Goal: Task Accomplishment & Management: Use online tool/utility

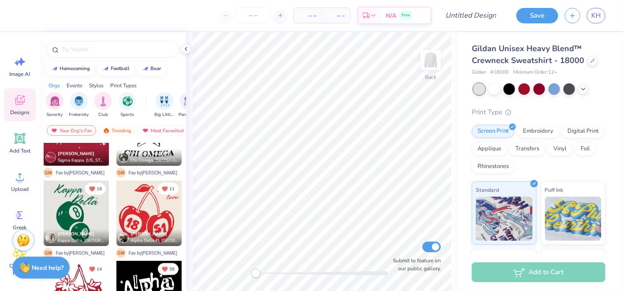
scroll to position [686, 0]
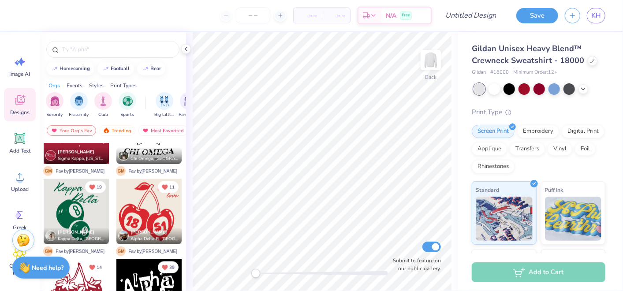
click at [155, 205] on div at bounding box center [148, 211] width 65 height 65
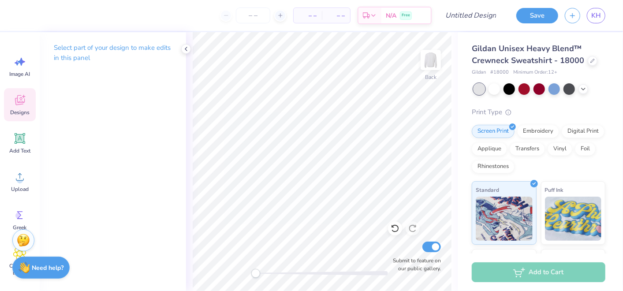
click at [20, 105] on icon at bounding box center [19, 99] width 13 height 13
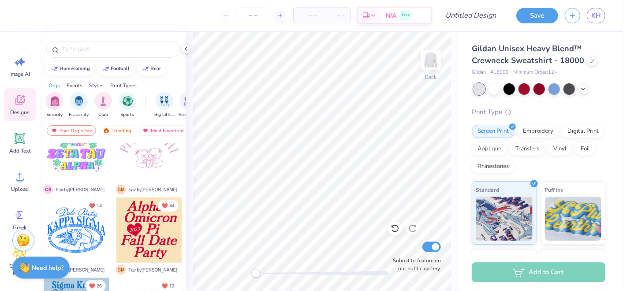
scroll to position [2269, 0]
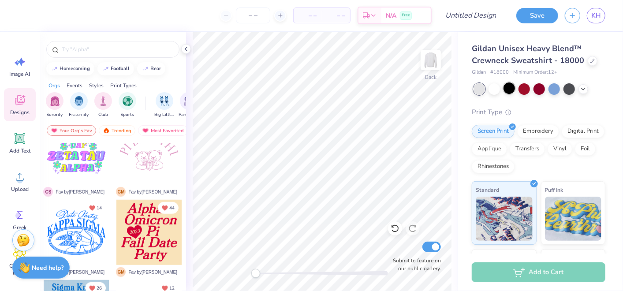
click at [506, 85] on div at bounding box center [508, 87] width 11 height 11
click at [523, 91] on div at bounding box center [523, 87] width 11 height 11
click at [583, 90] on icon at bounding box center [582, 88] width 7 height 7
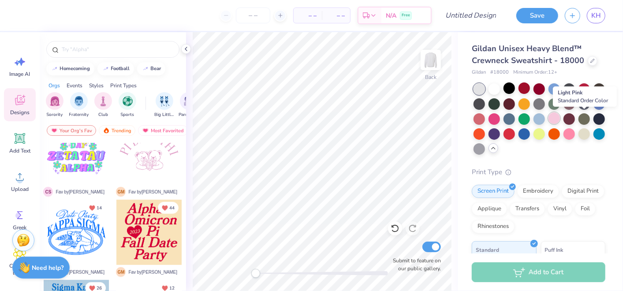
click at [560, 118] on div at bounding box center [553, 117] width 11 height 11
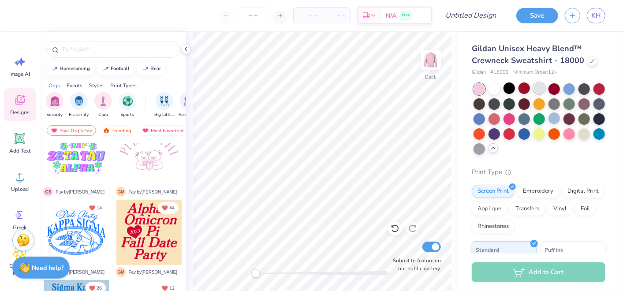
click at [535, 93] on div at bounding box center [538, 87] width 11 height 11
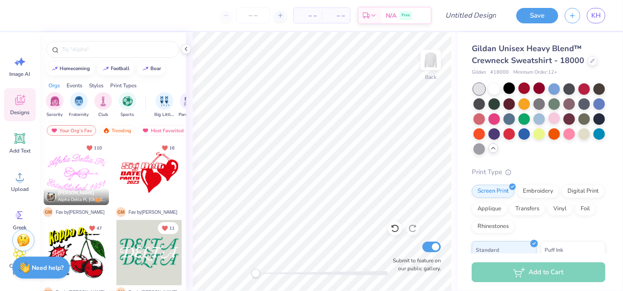
scroll to position [69, 0]
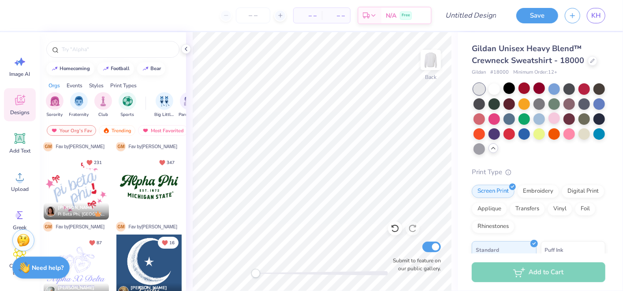
click at [145, 184] on div at bounding box center [148, 186] width 65 height 65
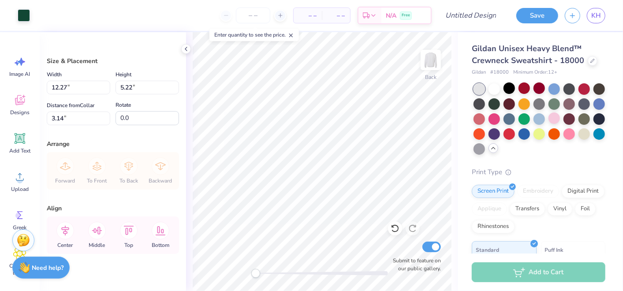
type input "12.27"
type input "5.22"
type input "3.14"
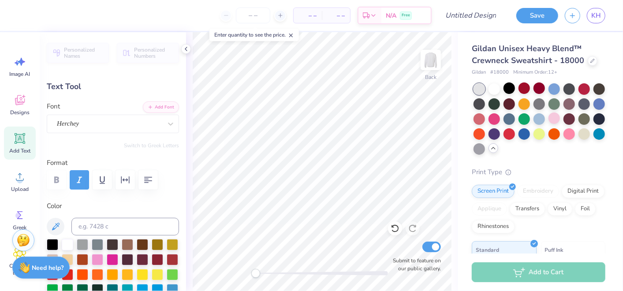
scroll to position [8, 1]
type textarea "A"
type textarea "Savoir Faire"
type input "14.38"
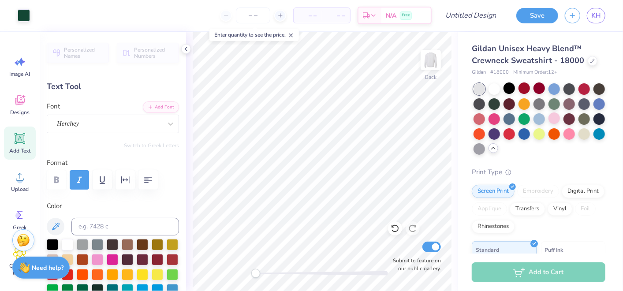
type input "2.69"
type input "4.79"
type input "13.78"
type input "2.58"
type input "4.30"
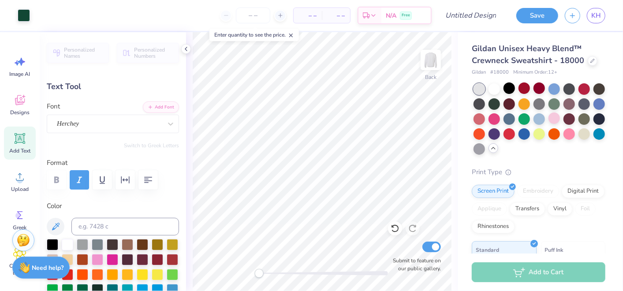
type input "9.37"
type input "1.39"
type input "8.66"
type input "4.18"
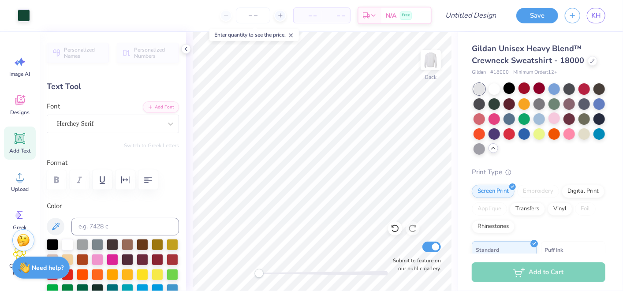
type input "0.51"
type input "7.96"
type textarea "E S T . 1 996"
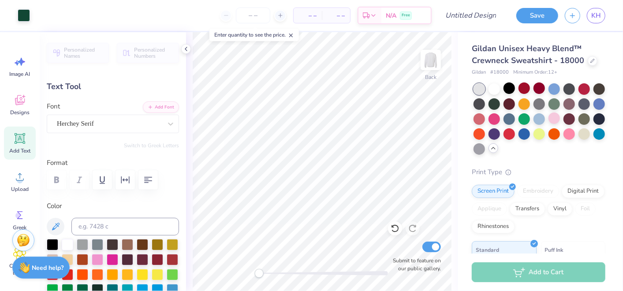
type input "9.37"
type input "1.39"
type input "8.66"
type input "3.84"
type input "0.49"
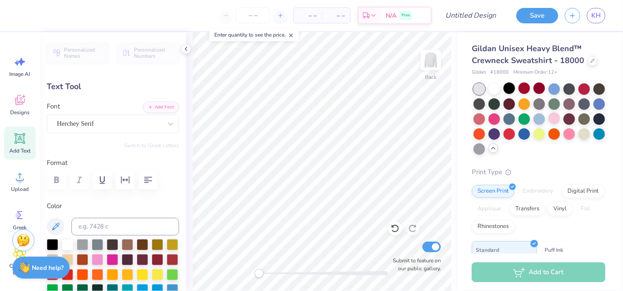
type input "8.02"
type input "9.37"
type input "1.39"
type input "9.01"
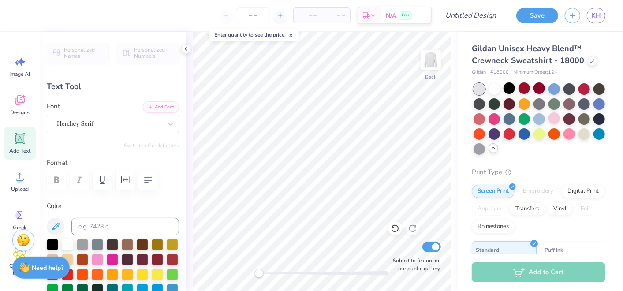
type textarea "At Penn STATE"
type input "8.46"
type input "1.34"
type input "9.04"
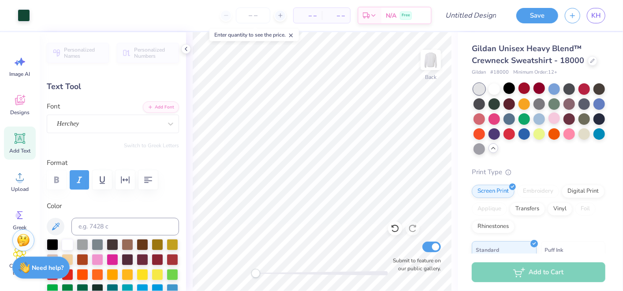
type input "13.78"
type input "2.58"
type input "4.37"
click at [26, 14] on div at bounding box center [24, 14] width 12 height 12
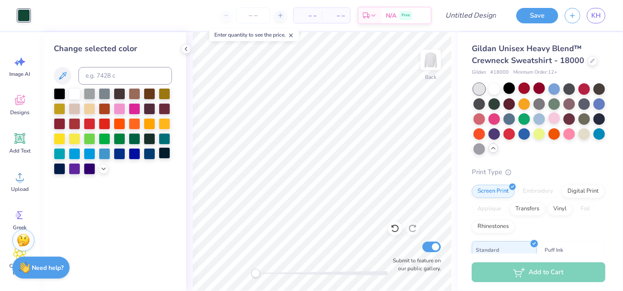
click at [161, 155] on div at bounding box center [164, 152] width 11 height 11
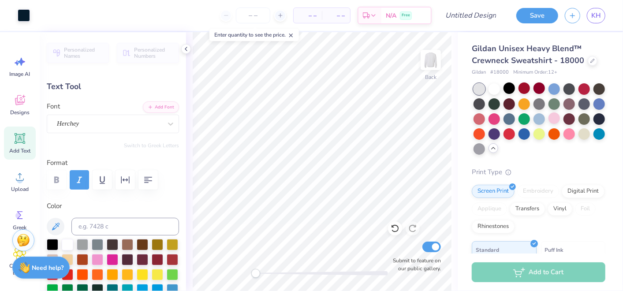
click at [521, 37] on div "Gildan Unisex Heavy Blend™ Crewneck Sweatshirt - 18000 Gildan # 18000 Minimum O…" at bounding box center [539, 236] width 165 height 408
click at [256, 16] on input "number" at bounding box center [253, 15] width 34 height 16
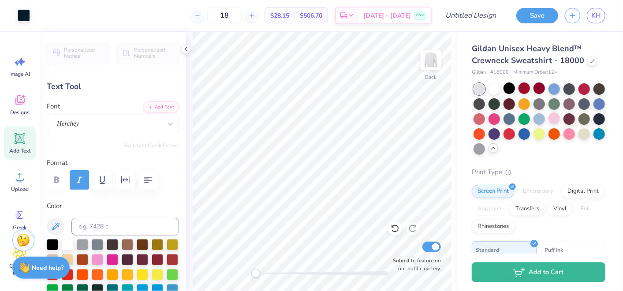
type input "18"
click at [487, 22] on input "Design Title" at bounding box center [481, 16] width 43 height 18
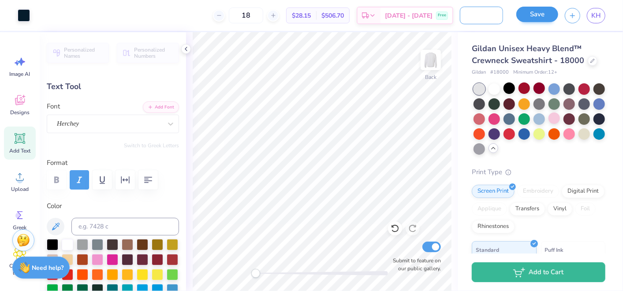
type input "sample crewneck"
click at [544, 16] on button "Save" at bounding box center [537, 14] width 42 height 15
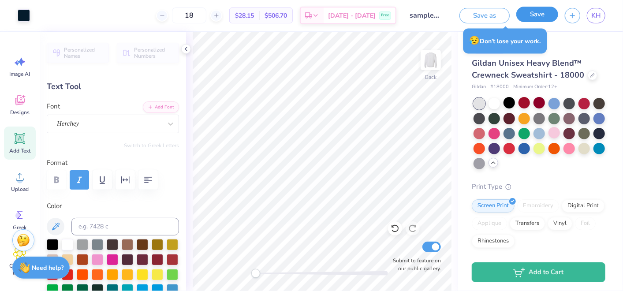
click at [537, 14] on button "Save" at bounding box center [537, 14] width 42 height 15
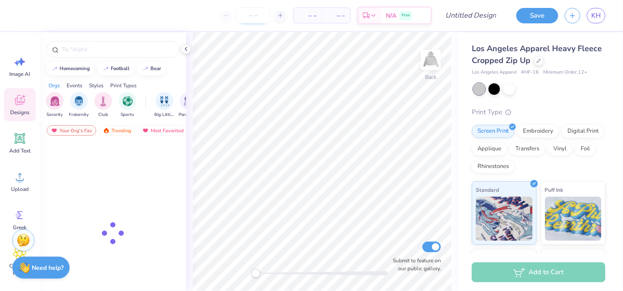
click at [251, 19] on input "number" at bounding box center [253, 15] width 34 height 16
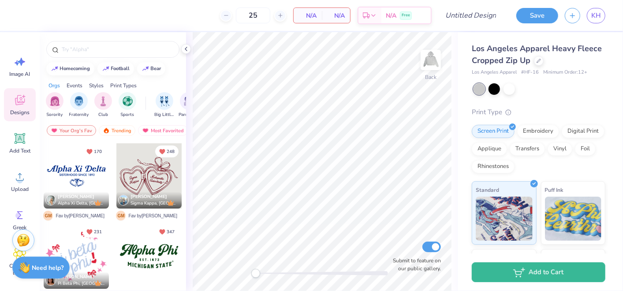
type input "2"
type input "30"
